Goal: Task Accomplishment & Management: Manage account settings

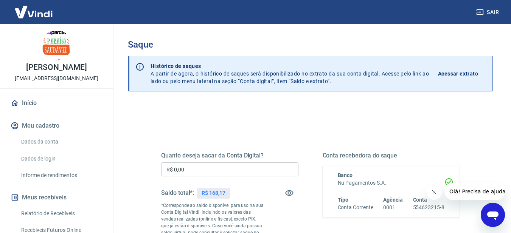
click at [279, 174] on input "R$ 0,00" at bounding box center [229, 170] width 137 height 14
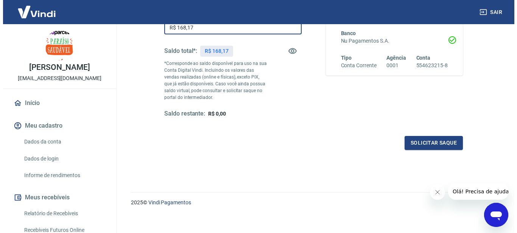
scroll to position [147, 0]
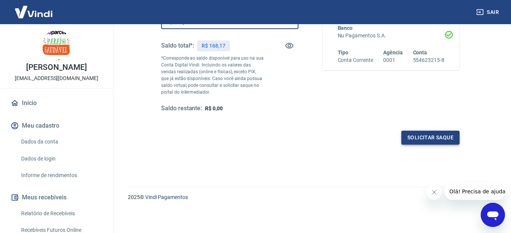
type input "R$ 168,17"
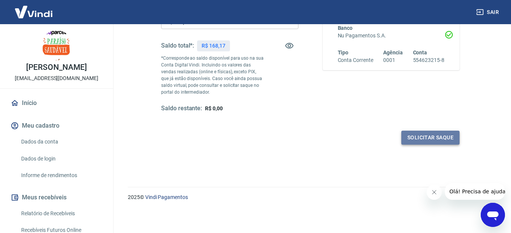
click at [422, 139] on button "Solicitar saque" at bounding box center [430, 138] width 58 height 14
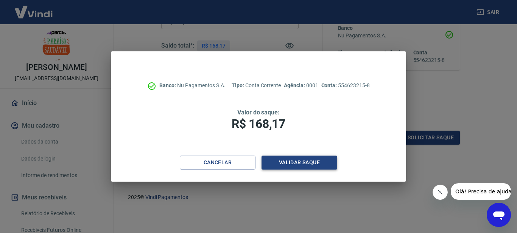
click at [293, 164] on button "Validar saque" at bounding box center [299, 163] width 76 height 14
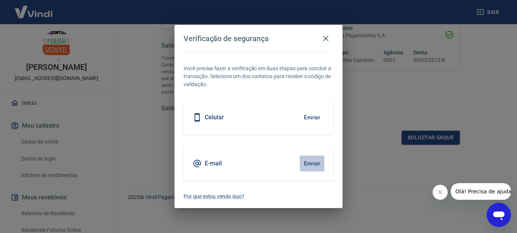
click at [317, 164] on button "Enviar" at bounding box center [312, 164] width 25 height 16
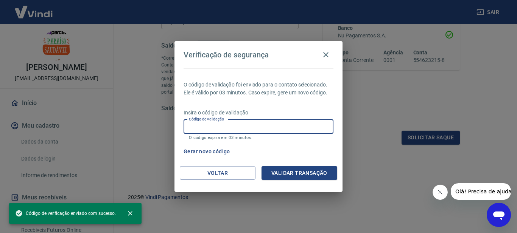
click at [233, 130] on input "Código de validação" at bounding box center [258, 127] width 150 height 14
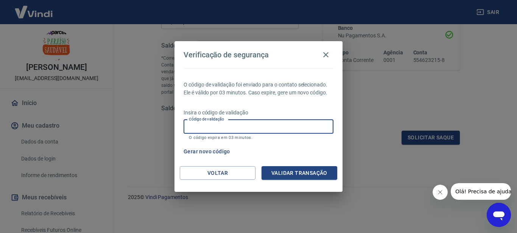
paste input "158078"
type input "158078"
click at [301, 172] on button "Validar transação" at bounding box center [299, 173] width 76 height 14
